Goal: Information Seeking & Learning: Learn about a topic

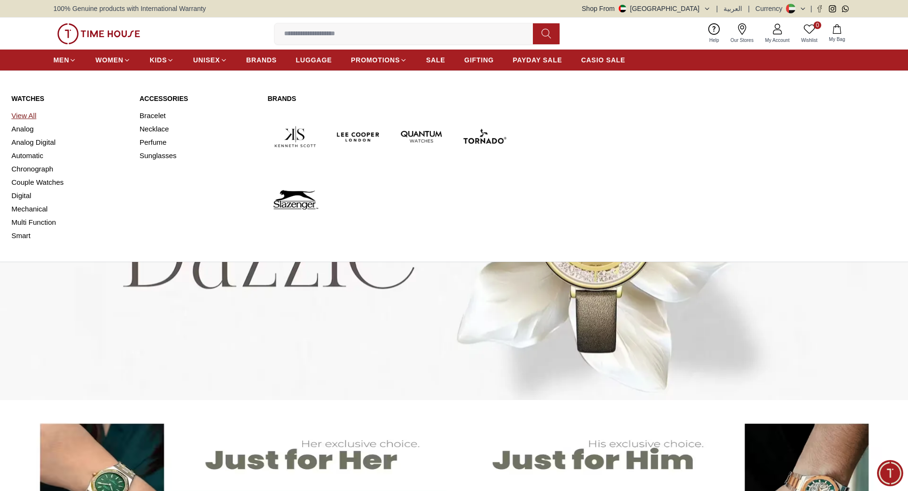
click at [26, 117] on link "View All" at bounding box center [69, 115] width 117 height 13
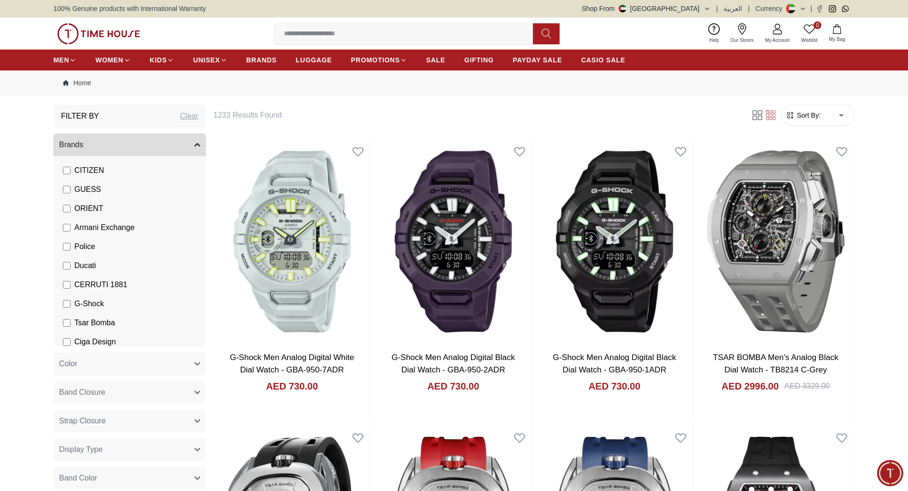
scroll to position [148, 0]
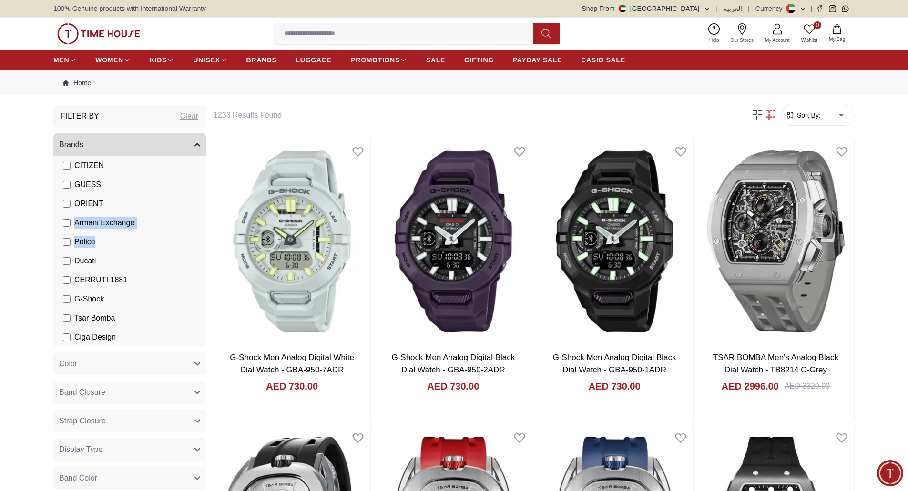
drag, startPoint x: 75, startPoint y: 224, endPoint x: 155, endPoint y: 267, distance: 91.5
click at [162, 235] on ul "Quantum Lee Cooper Slazenger Kenneth Scott Tornado CASIO CITIZEN GUESS ORIENT A…" at bounding box center [131, 194] width 149 height 305
click at [191, 370] on button "Color" at bounding box center [129, 364] width 152 height 23
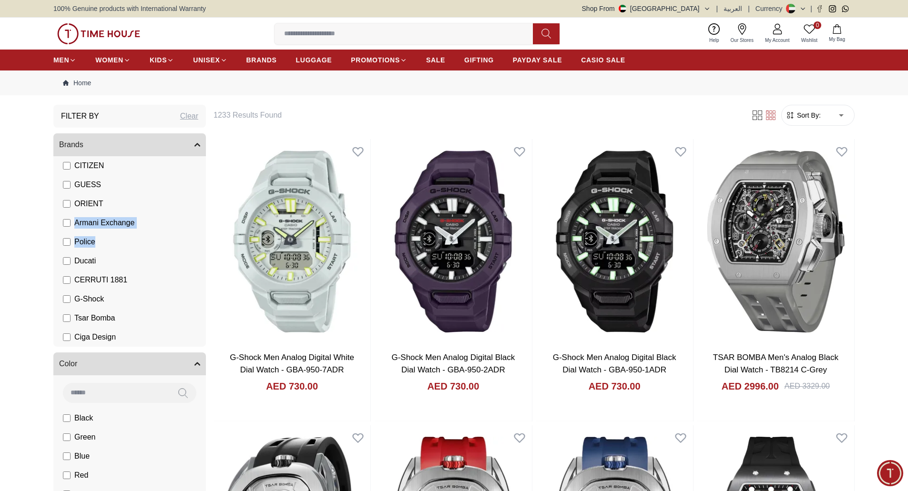
click at [143, 219] on li "Armani Exchange" at bounding box center [131, 222] width 149 height 19
drag, startPoint x: 73, startPoint y: 221, endPoint x: 139, endPoint y: 229, distance: 66.7
click at [140, 229] on li "Armani Exchange" at bounding box center [131, 222] width 149 height 19
copy span "Armani Exchange"
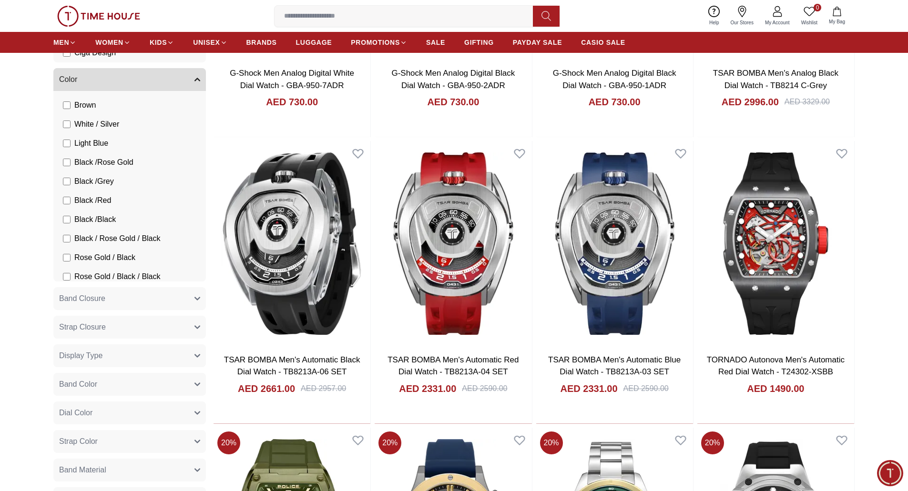
scroll to position [286, 0]
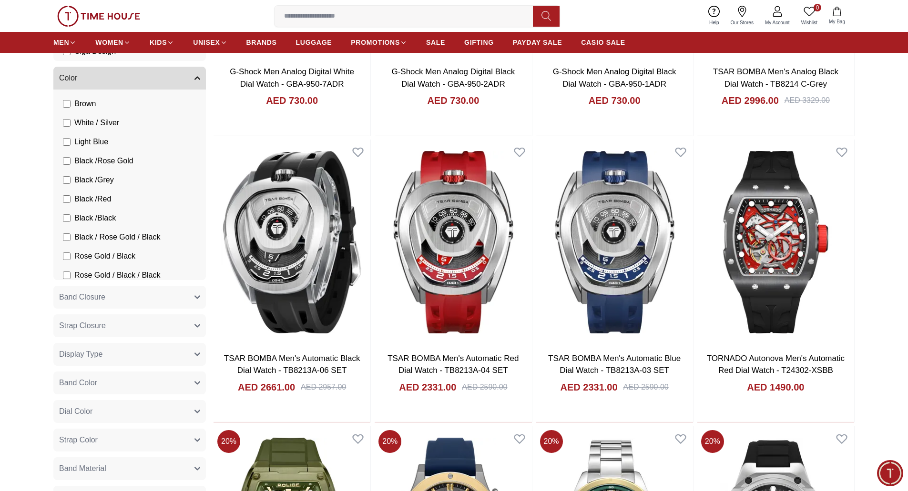
drag, startPoint x: 119, startPoint y: 298, endPoint x: 120, endPoint y: 315, distance: 16.7
click at [119, 298] on button "Band Closure" at bounding box center [129, 297] width 152 height 23
